Goal: Information Seeking & Learning: Learn about a topic

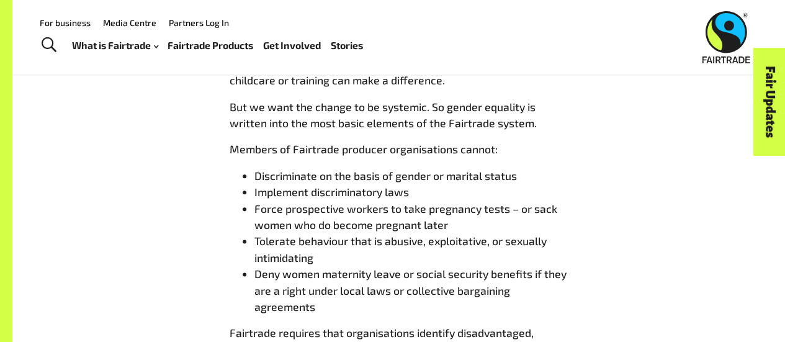
scroll to position [2994, 0]
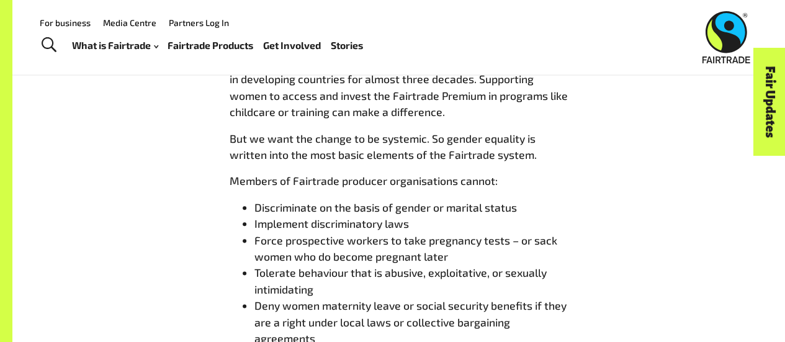
click at [721, 42] on img at bounding box center [726, 37] width 48 height 52
